Goal: Task Accomplishment & Management: Use online tool/utility

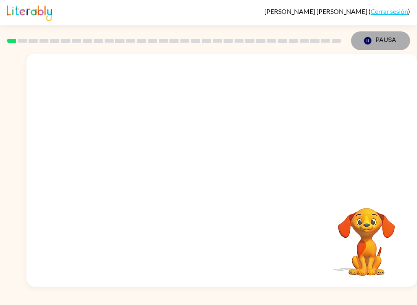
click at [388, 37] on button "Pausa Pausa" at bounding box center [380, 40] width 59 height 19
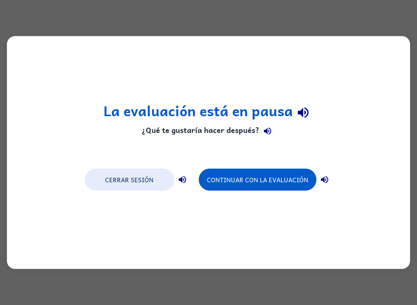
click at [281, 172] on button "Continuar con la evaluación" at bounding box center [258, 180] width 118 height 22
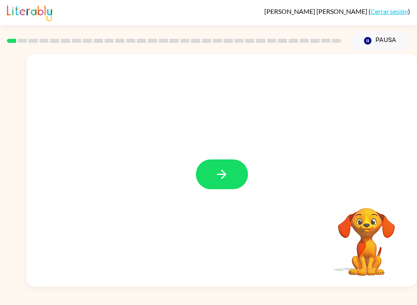
click at [223, 177] on icon "button" at bounding box center [222, 174] width 14 height 14
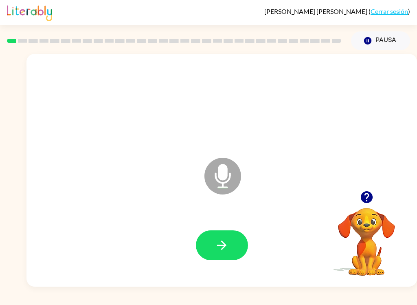
click at [227, 248] on icon "button" at bounding box center [222, 245] width 14 height 14
click at [226, 243] on icon "button" at bounding box center [222, 245] width 14 height 14
click at [226, 244] on icon "button" at bounding box center [222, 245] width 14 height 14
click at [212, 244] on button "button" at bounding box center [222, 245] width 52 height 30
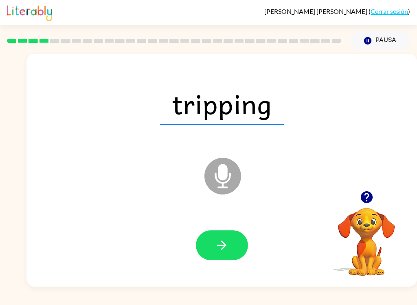
click at [205, 241] on button "button" at bounding box center [222, 245] width 52 height 30
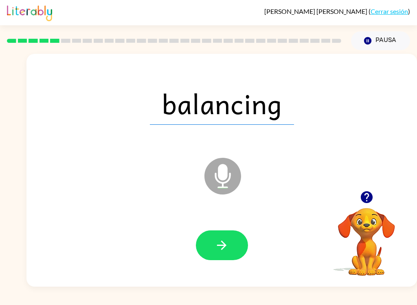
click at [222, 238] on button "button" at bounding box center [222, 245] width 52 height 30
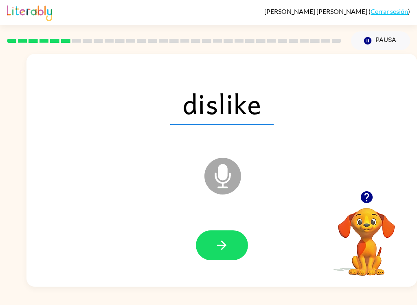
click at [221, 249] on icon "button" at bounding box center [222, 245] width 14 height 14
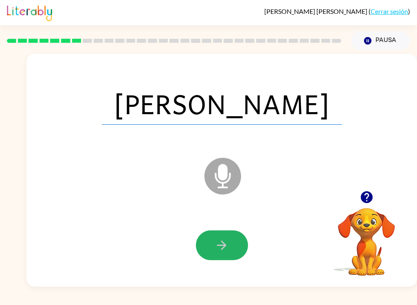
click at [221, 247] on icon "button" at bounding box center [222, 245] width 14 height 14
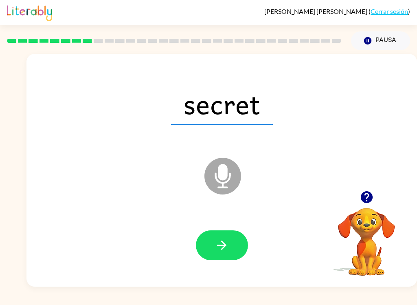
click at [219, 247] on icon "button" at bounding box center [222, 245] width 14 height 14
click at [218, 248] on icon "button" at bounding box center [222, 245] width 14 height 14
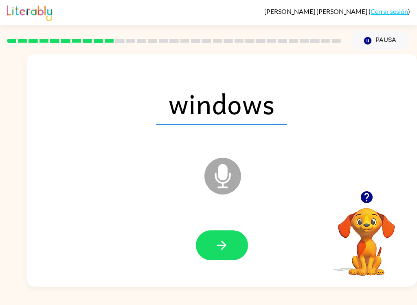
click at [228, 250] on icon "button" at bounding box center [222, 245] width 14 height 14
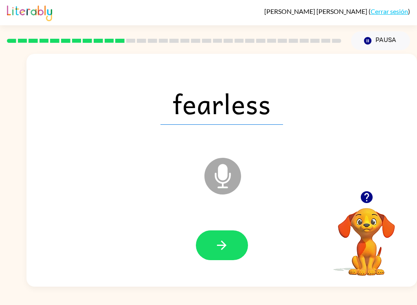
click at [225, 247] on icon "button" at bounding box center [221, 244] width 9 height 9
click at [218, 243] on icon "button" at bounding box center [222, 245] width 14 height 14
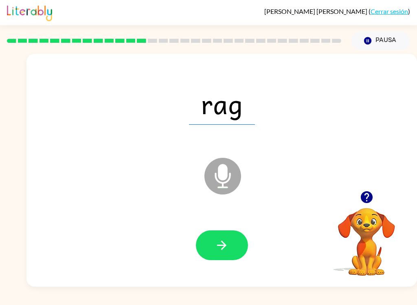
click at [223, 248] on icon "button" at bounding box center [221, 244] width 9 height 9
click at [226, 246] on icon "button" at bounding box center [221, 244] width 9 height 9
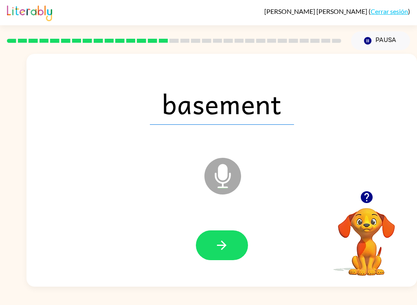
click at [219, 251] on icon "button" at bounding box center [222, 245] width 14 height 14
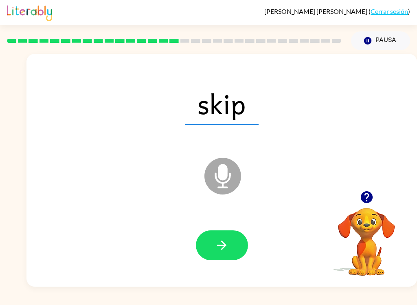
click at [223, 255] on button "button" at bounding box center [222, 245] width 52 height 30
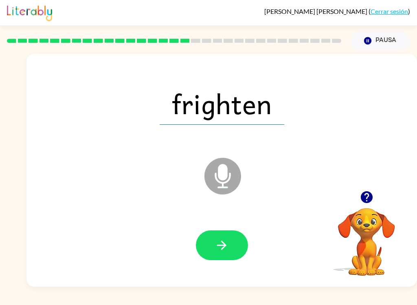
click at [223, 249] on icon "button" at bounding box center [221, 244] width 9 height 9
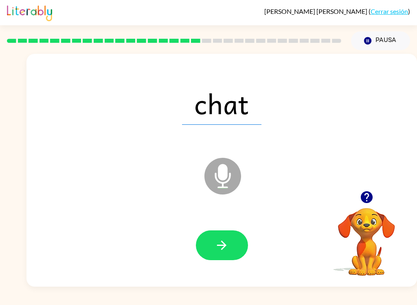
click at [218, 249] on icon "button" at bounding box center [222, 245] width 14 height 14
click at [220, 251] on icon "button" at bounding box center [222, 245] width 14 height 14
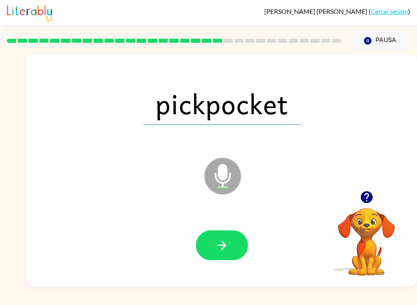
click at [221, 249] on icon "button" at bounding box center [222, 245] width 14 height 14
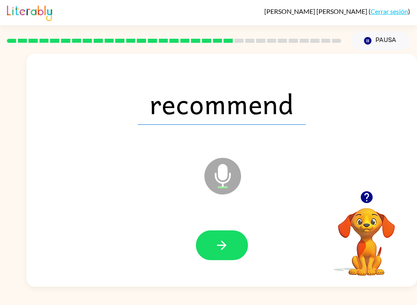
click at [230, 247] on button "button" at bounding box center [222, 245] width 52 height 30
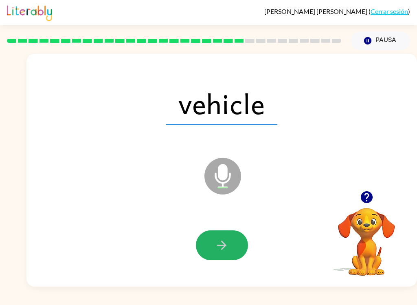
click at [221, 237] on button "button" at bounding box center [222, 245] width 52 height 30
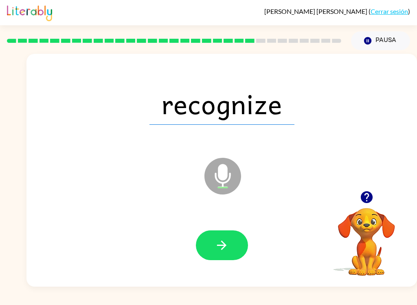
click at [227, 245] on icon "button" at bounding box center [222, 245] width 14 height 14
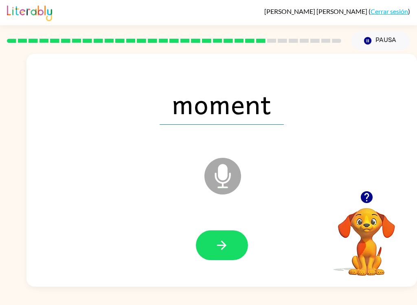
click at [224, 240] on icon "button" at bounding box center [222, 245] width 14 height 14
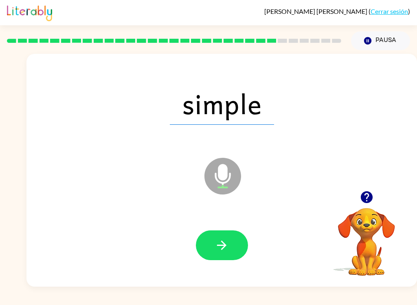
click at [218, 246] on icon "button" at bounding box center [222, 245] width 14 height 14
click at [227, 252] on icon "button" at bounding box center [222, 245] width 14 height 14
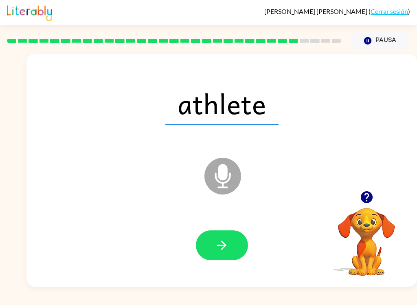
click at [219, 243] on icon "button" at bounding box center [222, 245] width 14 height 14
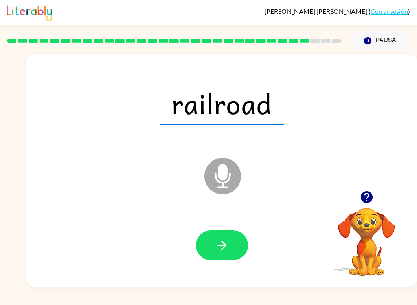
click at [225, 250] on icon "button" at bounding box center [222, 245] width 14 height 14
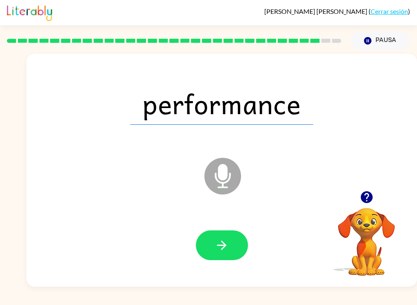
click at [230, 239] on button "button" at bounding box center [222, 245] width 52 height 30
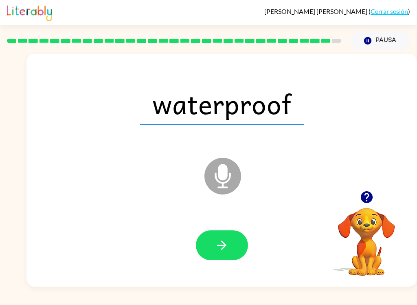
click at [228, 250] on icon "button" at bounding box center [222, 245] width 14 height 14
